Goal: Information Seeking & Learning: Learn about a topic

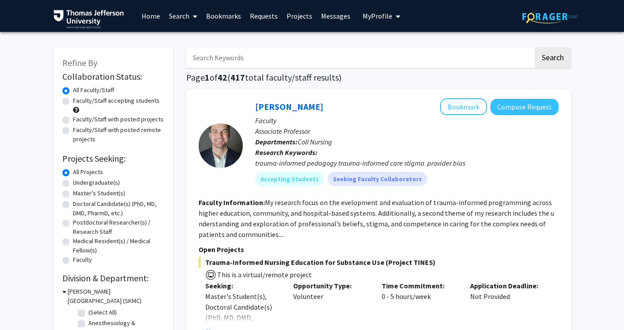
click at [98, 104] on label "Faculty/Staff accepting students" at bounding box center [116, 100] width 87 height 9
click at [79, 102] on input "Faculty/Staff accepting students" at bounding box center [76, 99] width 6 height 6
radio input "true"
click at [73, 204] on label "Doctoral Candidate(s) (PhD, MD, DMD, PharmD, etc.)" at bounding box center [118, 208] width 91 height 19
click at [73, 204] on input "Doctoral Candidate(s) (PhD, MD, DMD, PharmD, etc.)" at bounding box center [76, 202] width 6 height 6
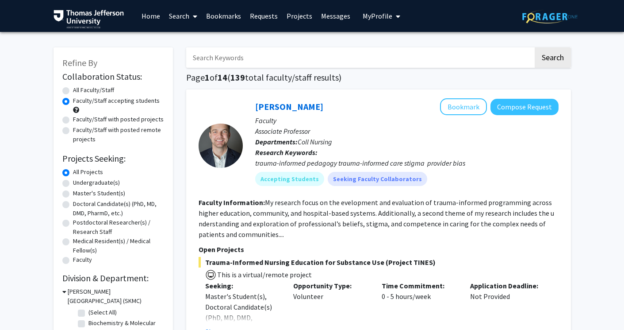
radio input "true"
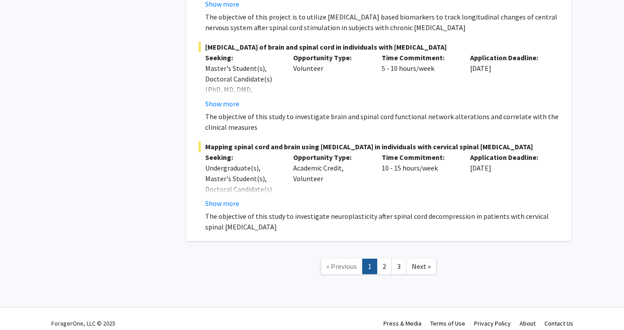
scroll to position [6815, 0]
click at [392, 268] on nav "« Previous 1 2 3 Next »" at bounding box center [378, 268] width 385 height 36
click at [393, 259] on link "3" at bounding box center [399, 266] width 15 height 15
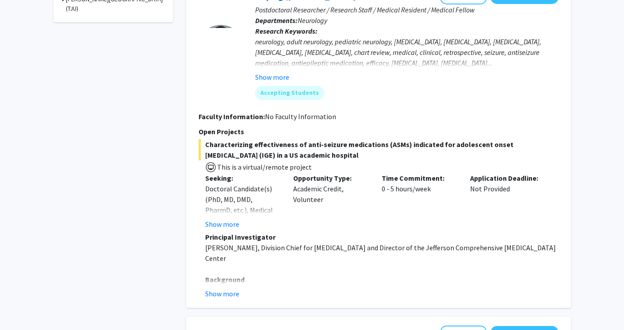
scroll to position [417, 0]
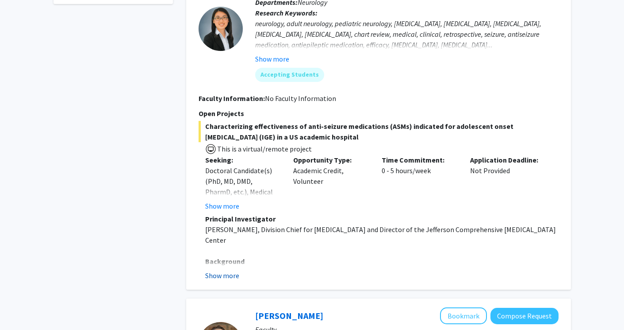
click at [233, 273] on button "Show more" at bounding box center [222, 275] width 34 height 11
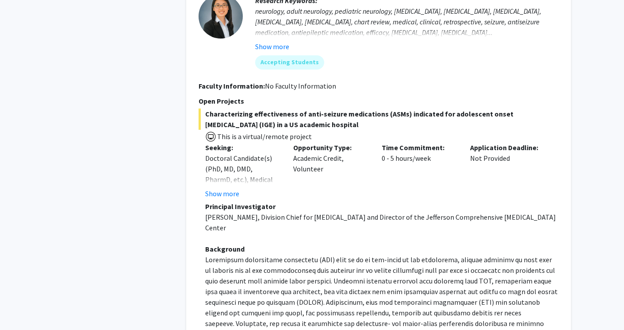
scroll to position [428, 0]
